Goal: Information Seeking & Learning: Learn about a topic

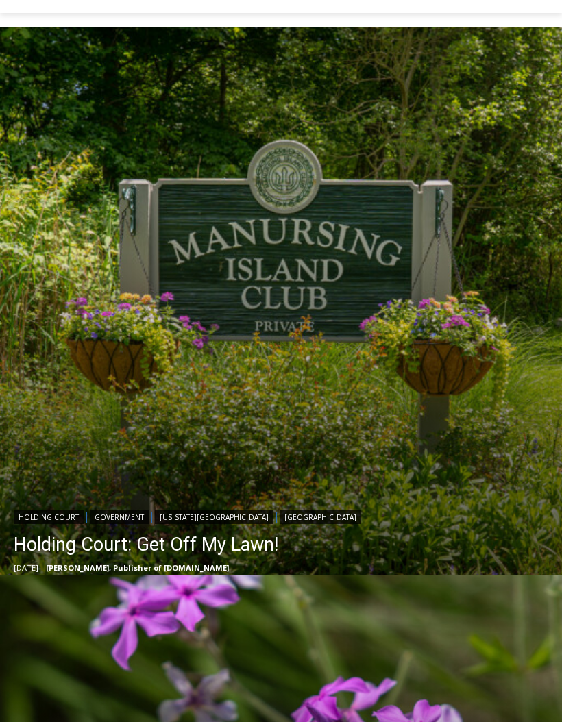
scroll to position [352, 0]
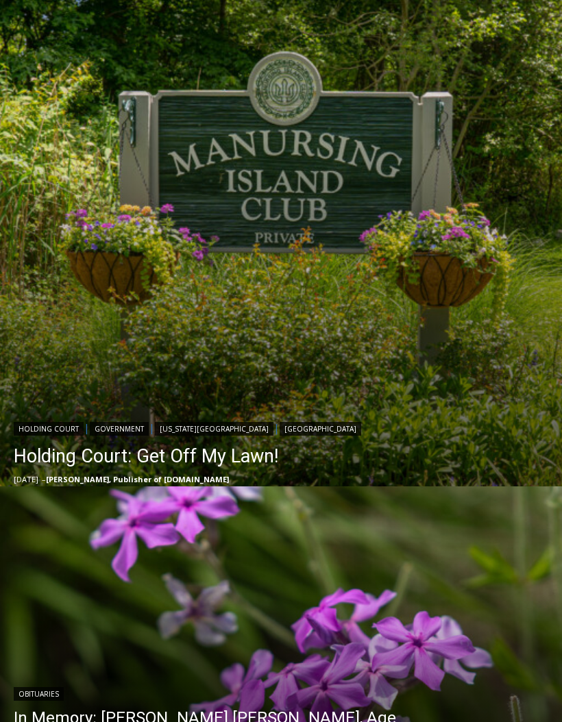
click at [60, 466] on link "Holding Court: Get Off My Lawn!" at bounding box center [187, 455] width 347 height 27
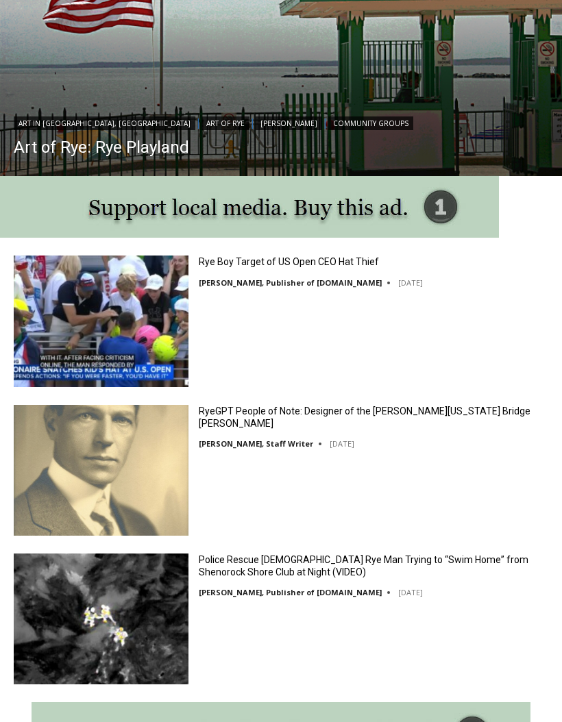
scroll to position [0, 0]
click at [351, 260] on link "Rye Boy Target of US Open CEO Hat Thief" at bounding box center [289, 262] width 180 height 12
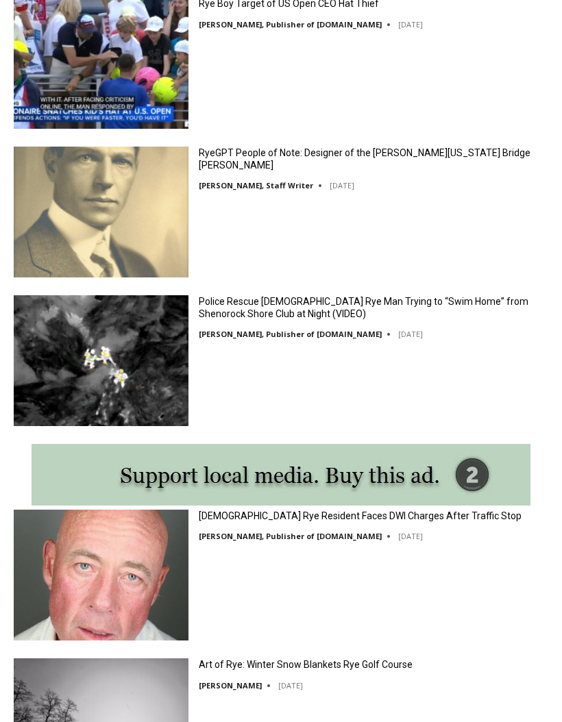
scroll to position [1488, 0]
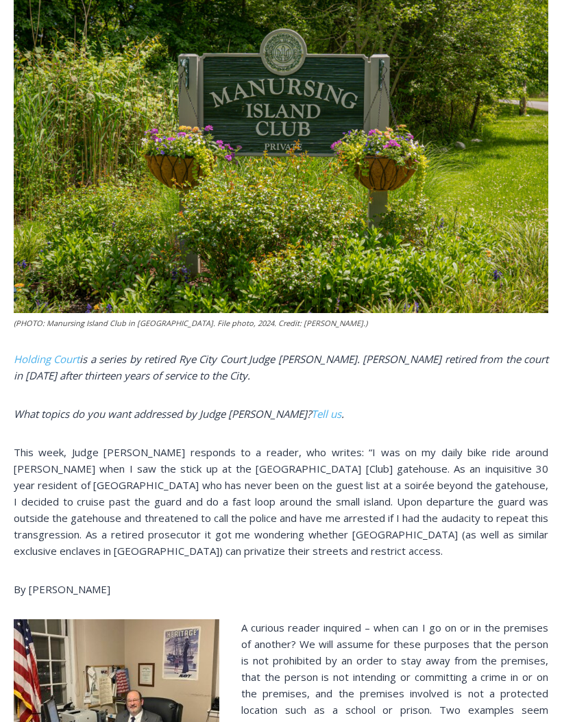
scroll to position [626, 0]
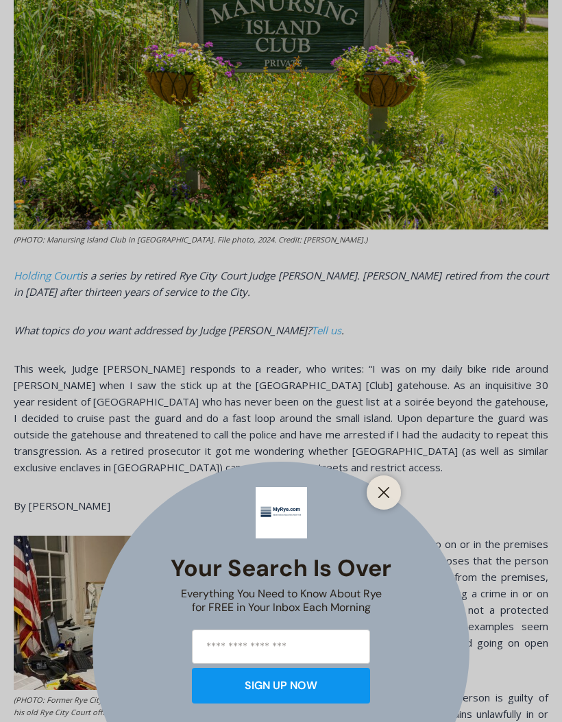
click at [378, 499] on icon "Close" at bounding box center [383, 492] width 12 height 12
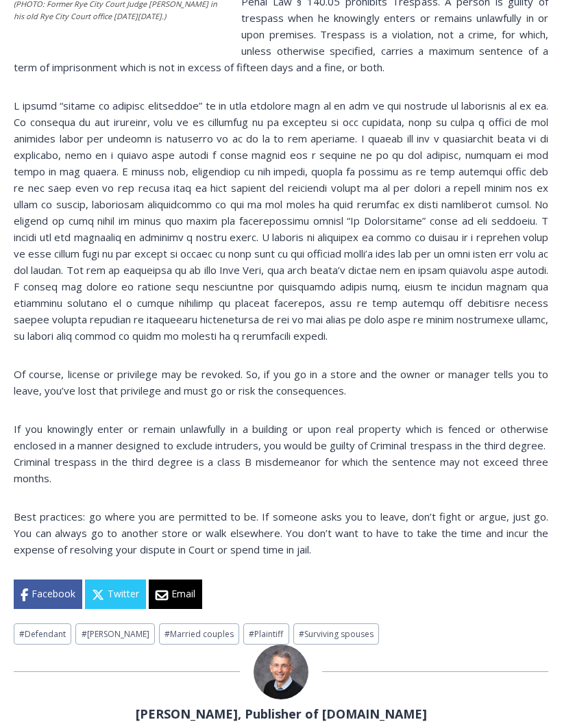
scroll to position [1310, 0]
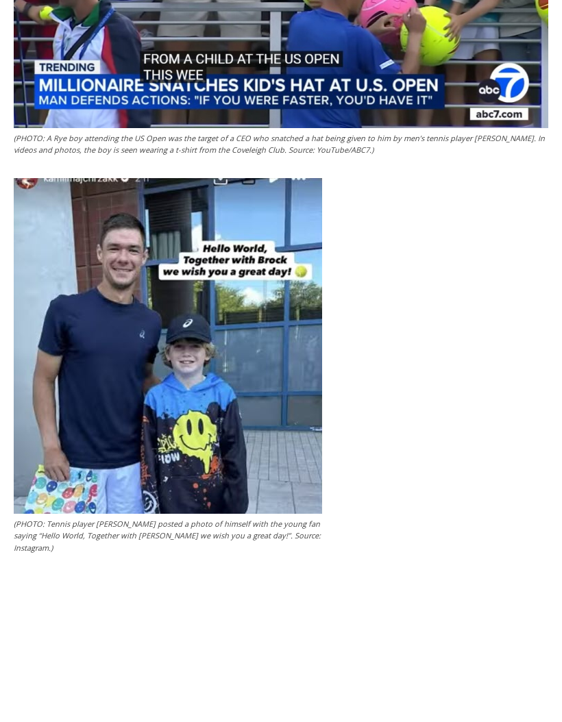
scroll to position [1377, 0]
